Goal: Task Accomplishment & Management: Manage account settings

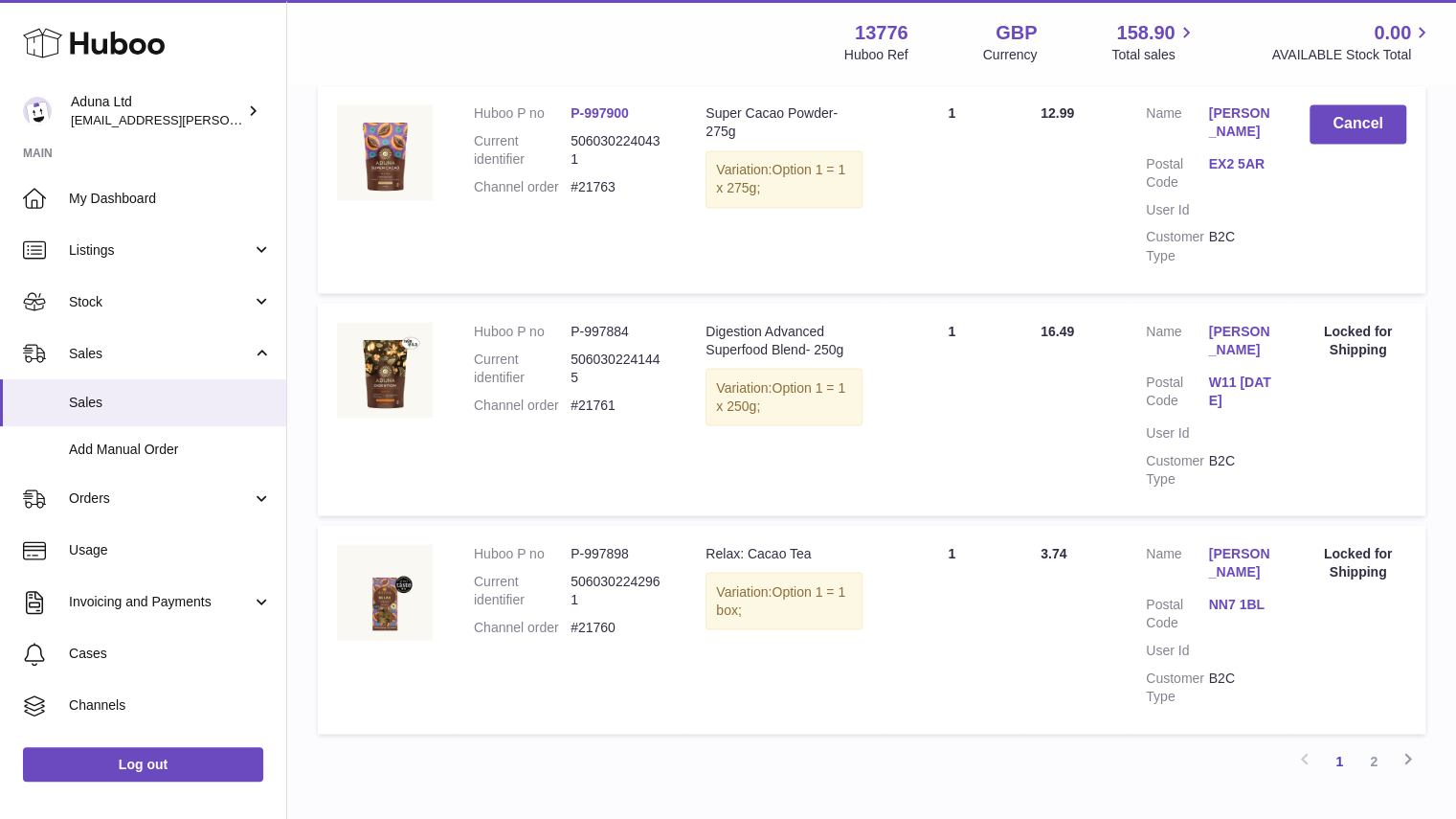
scroll to position [1408, 0]
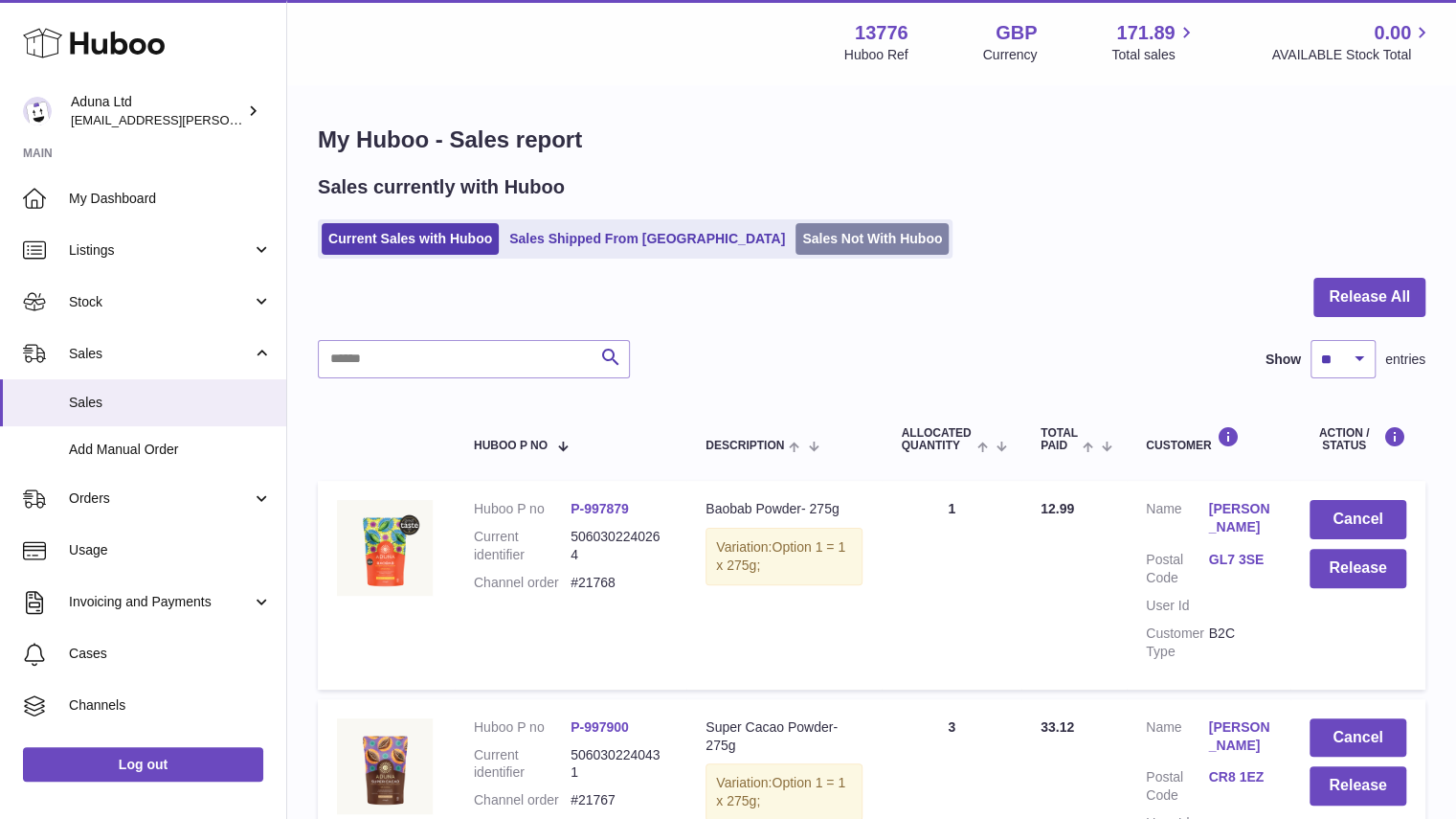
click at [796, 242] on link "Sales Not With Huboo" at bounding box center [873, 239] width 154 height 32
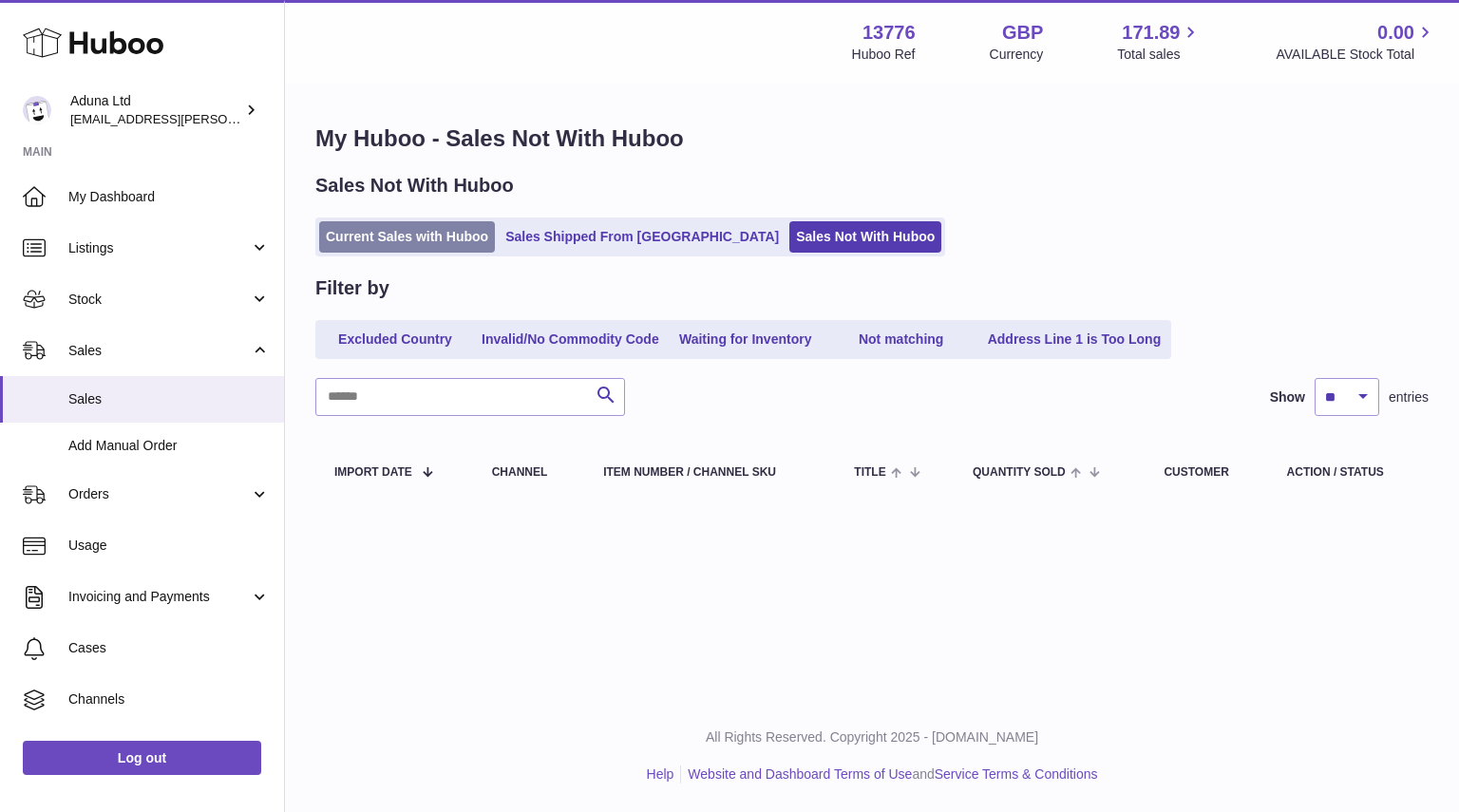
click at [438, 242] on link "Current Sales with Huboo" at bounding box center [408, 237] width 176 height 32
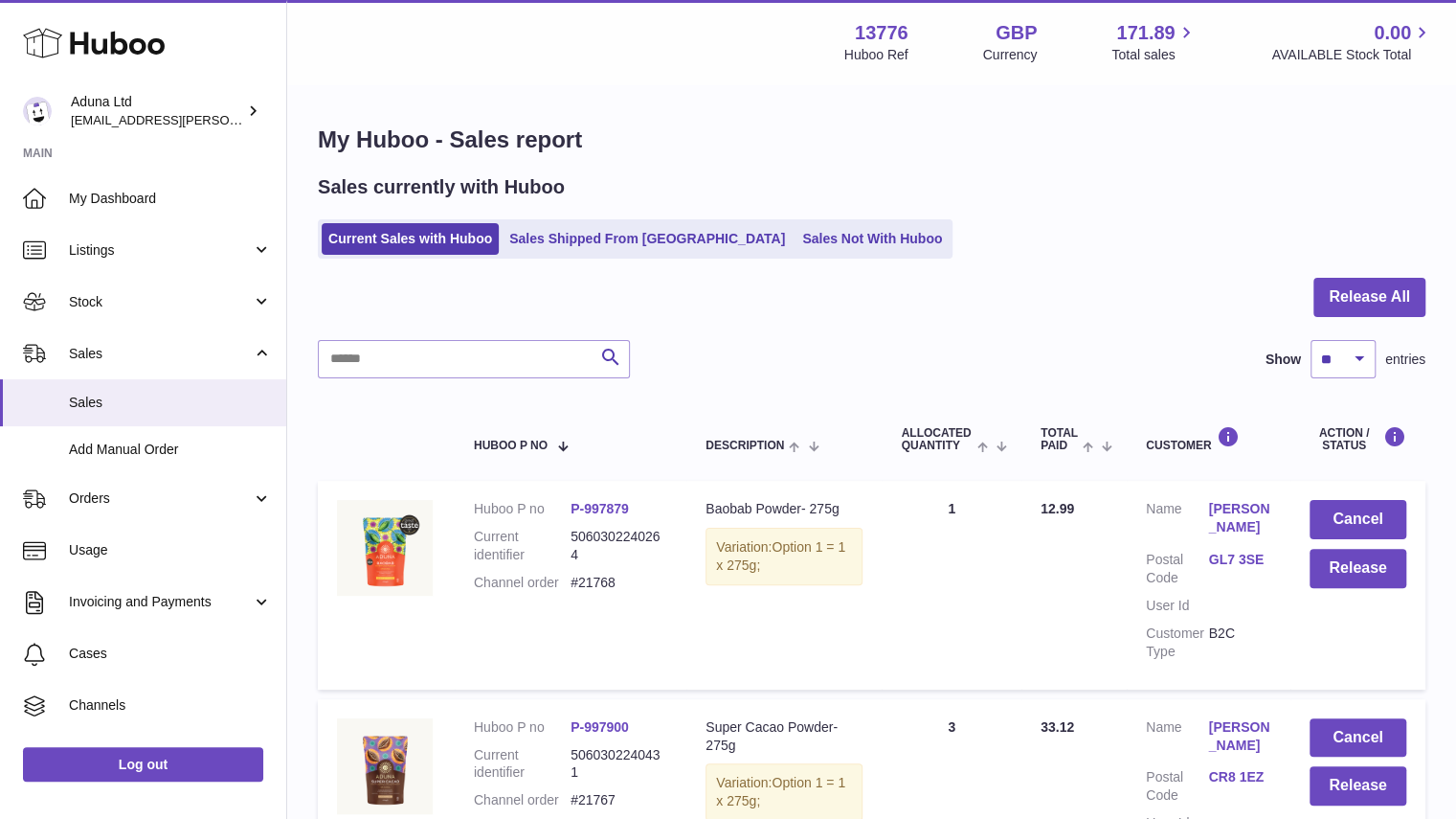
scroll to position [294, 0]
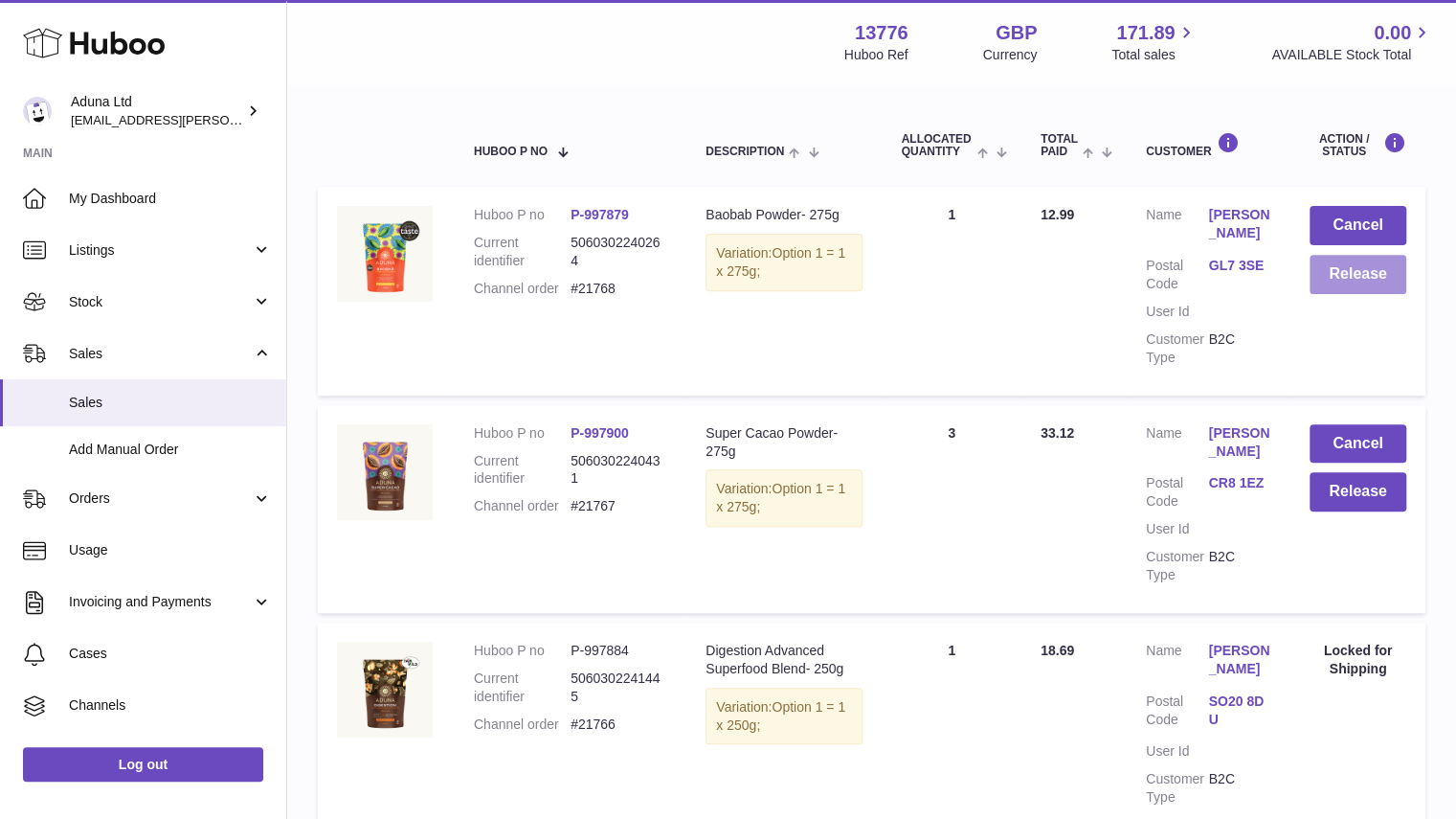
click at [1359, 282] on button "Release" at bounding box center [1357, 273] width 97 height 39
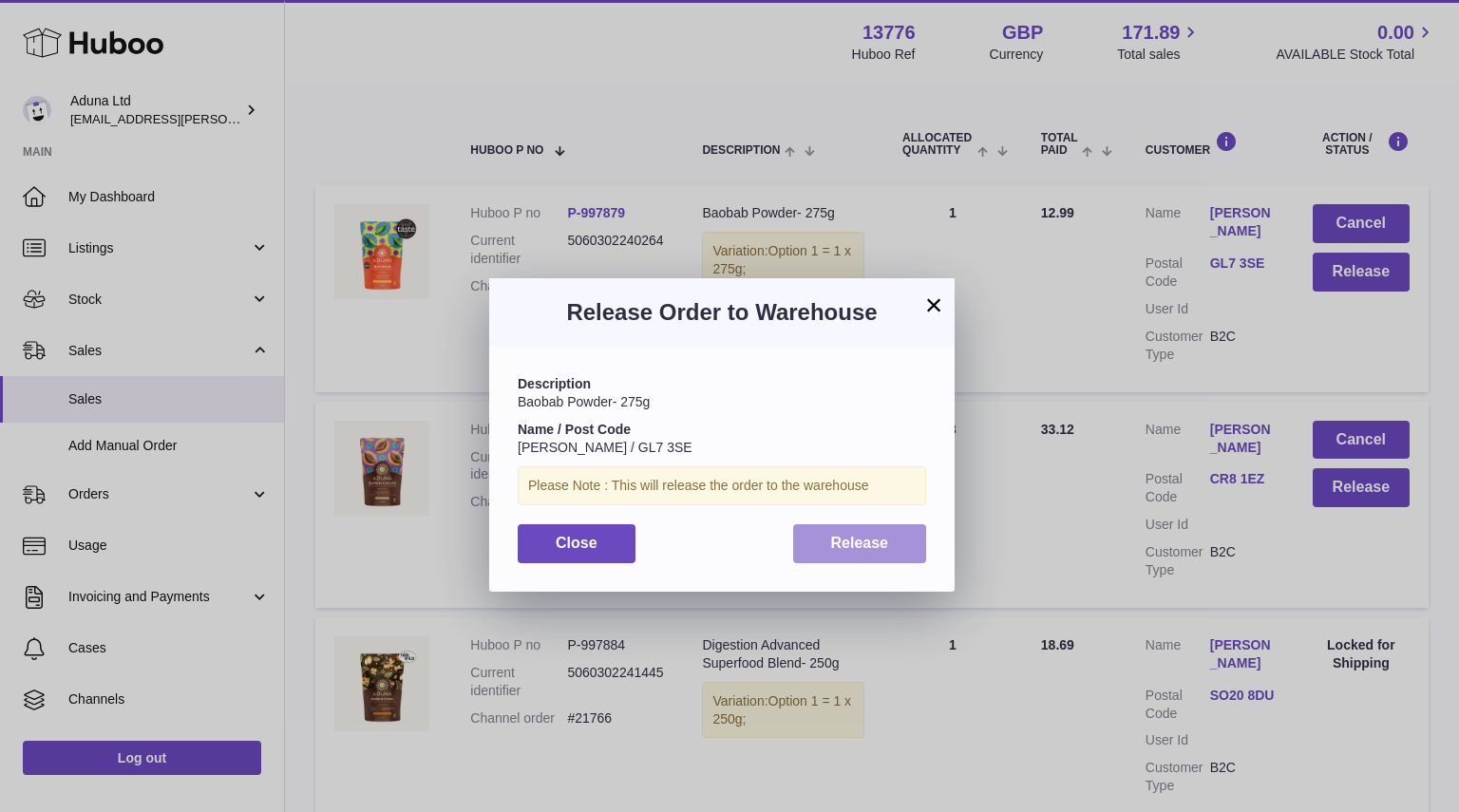
click at [867, 538] on span "Release" at bounding box center [860, 543] width 58 height 16
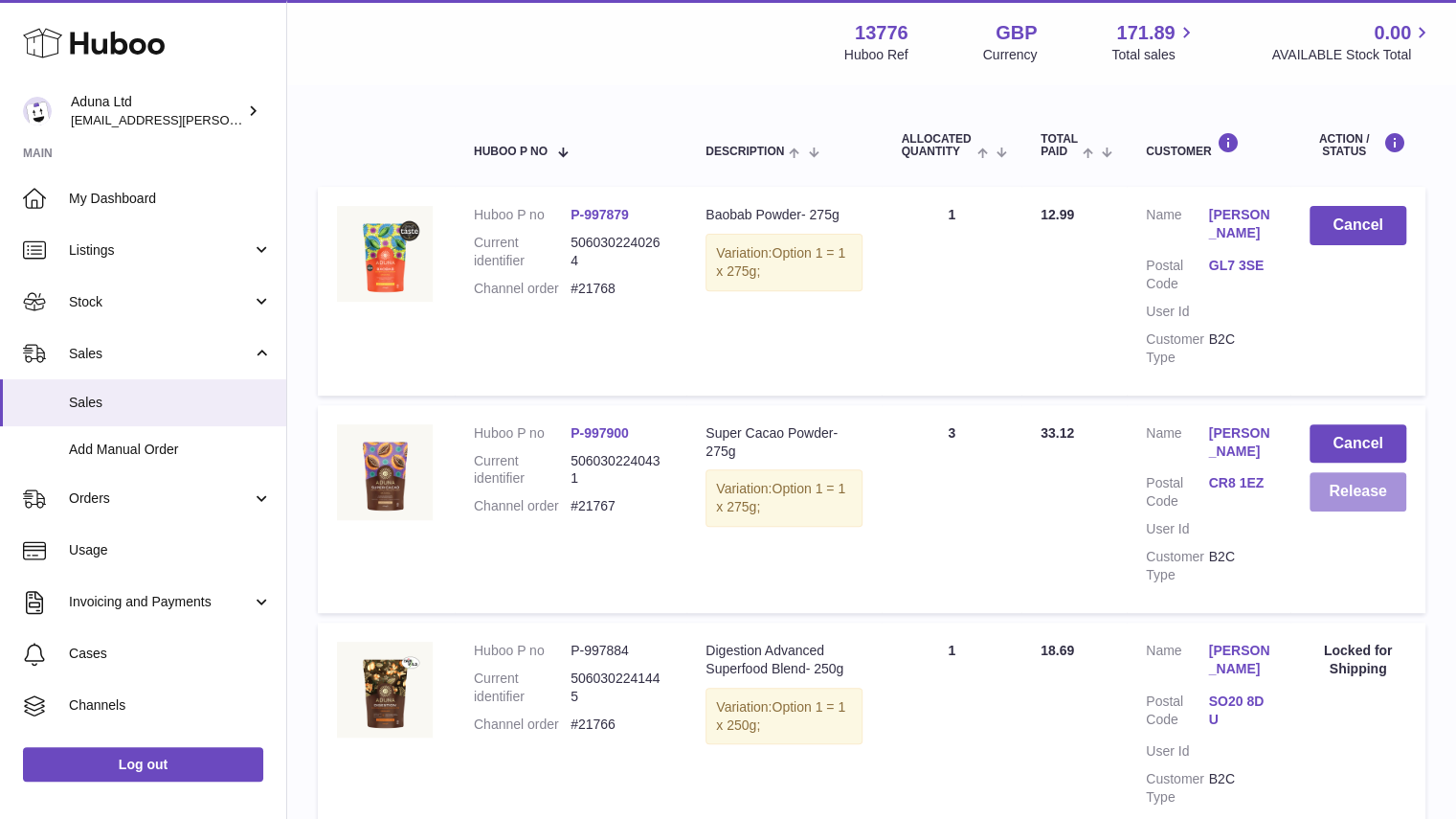
click at [1310, 508] on button "Release" at bounding box center [1357, 491] width 97 height 39
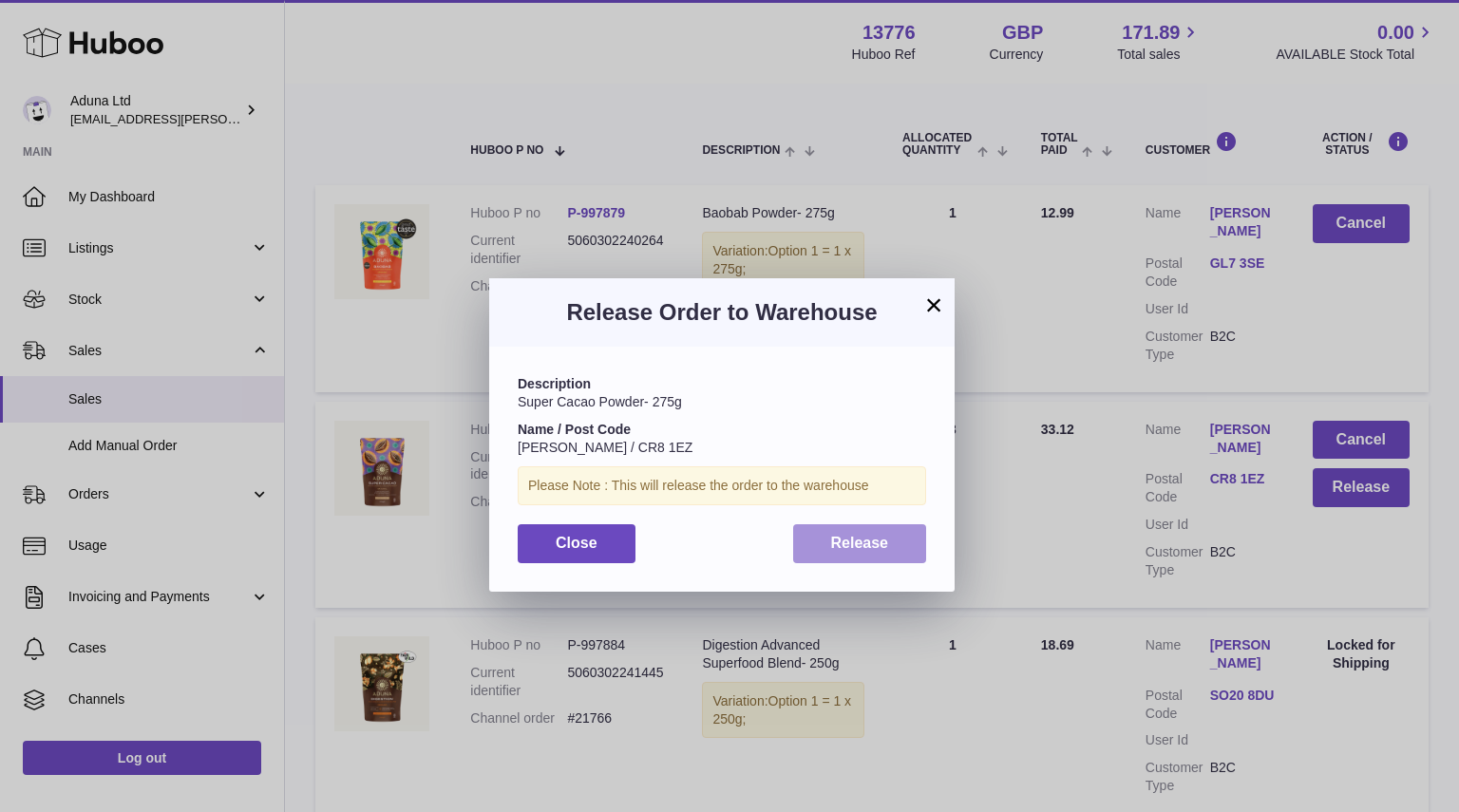
click at [887, 540] on span "Release" at bounding box center [860, 543] width 58 height 16
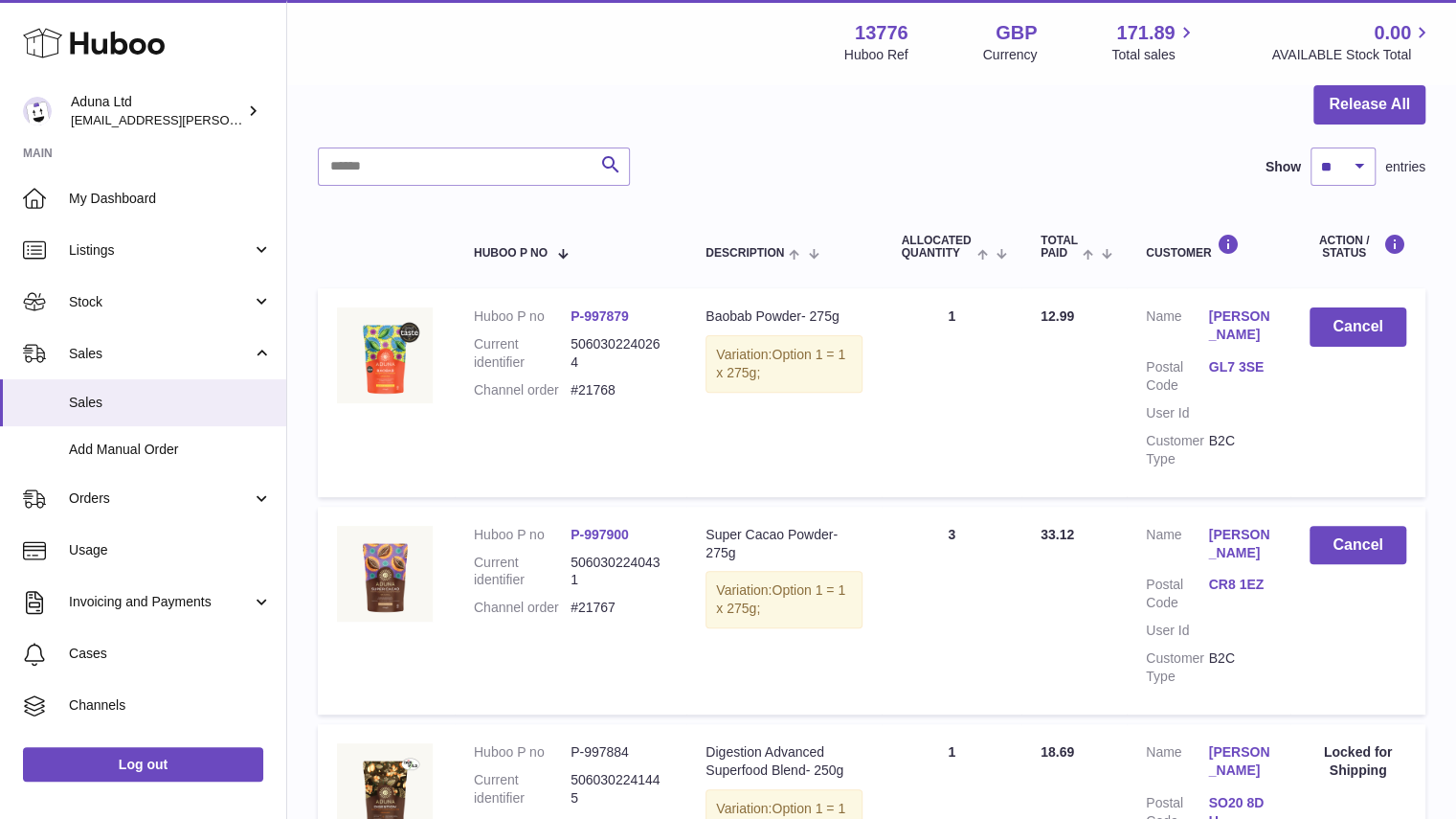
scroll to position [0, 0]
